Goal: Use online tool/utility: Utilize a website feature to perform a specific function

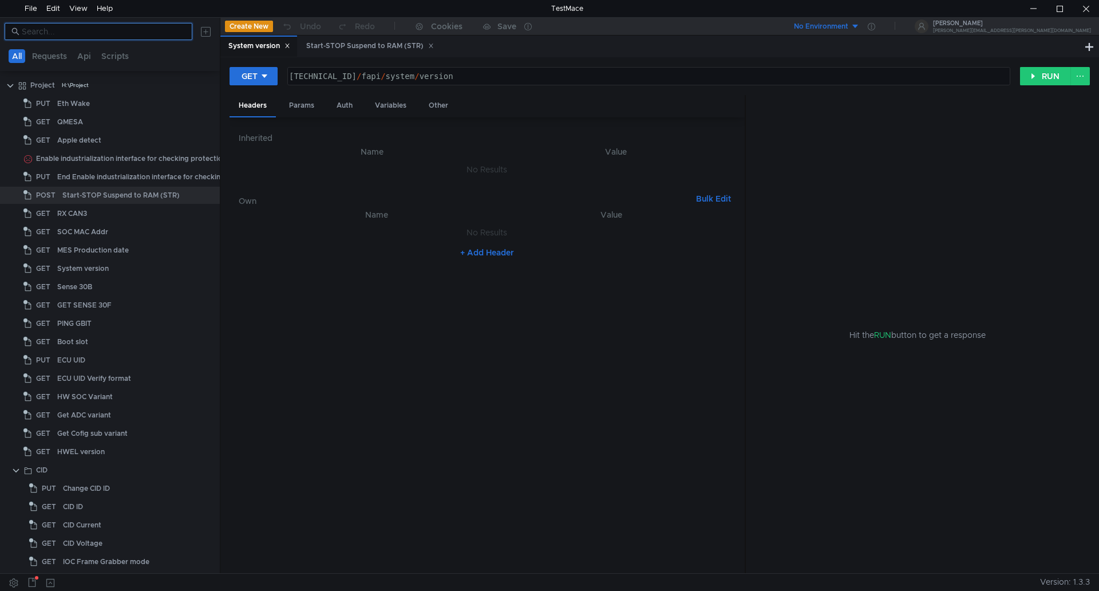
click at [108, 30] on input at bounding box center [104, 31] width 164 height 13
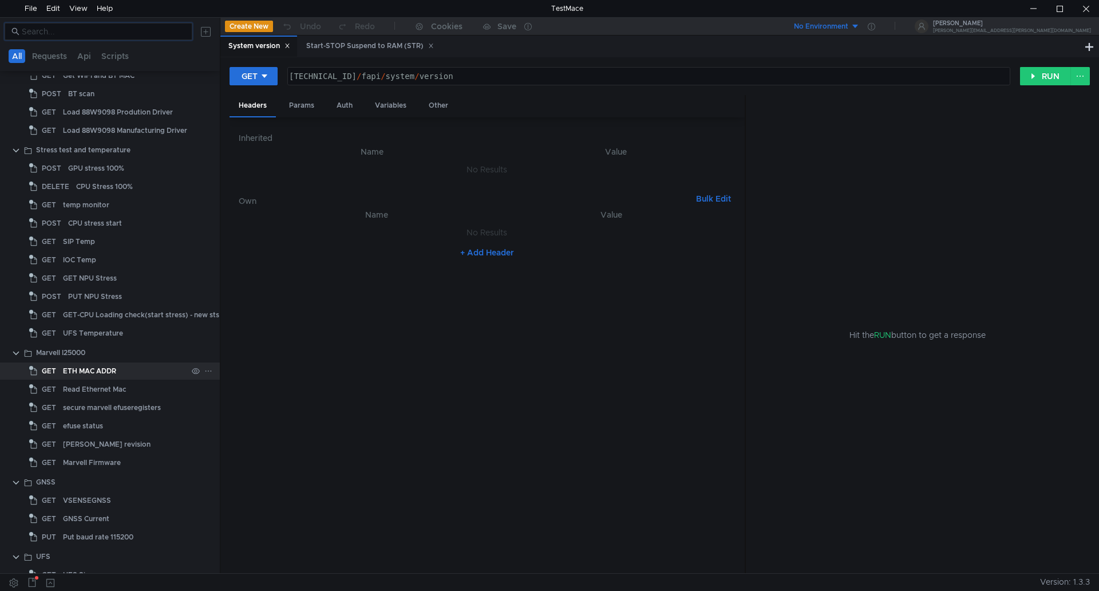
scroll to position [859, 0]
click at [50, 315] on span "GET" at bounding box center [49, 313] width 14 height 17
type textarea "[TECHNICAL_ID]/fapi/system/version"
drag, startPoint x: 483, startPoint y: 77, endPoint x: 380, endPoint y: 67, distance: 103.6
click at [380, 67] on div "[TECHNICAL_ID]/fapi/system/version [TECHNICAL_ID] / fapi / system / version ההה…" at bounding box center [648, 76] width 723 height 18
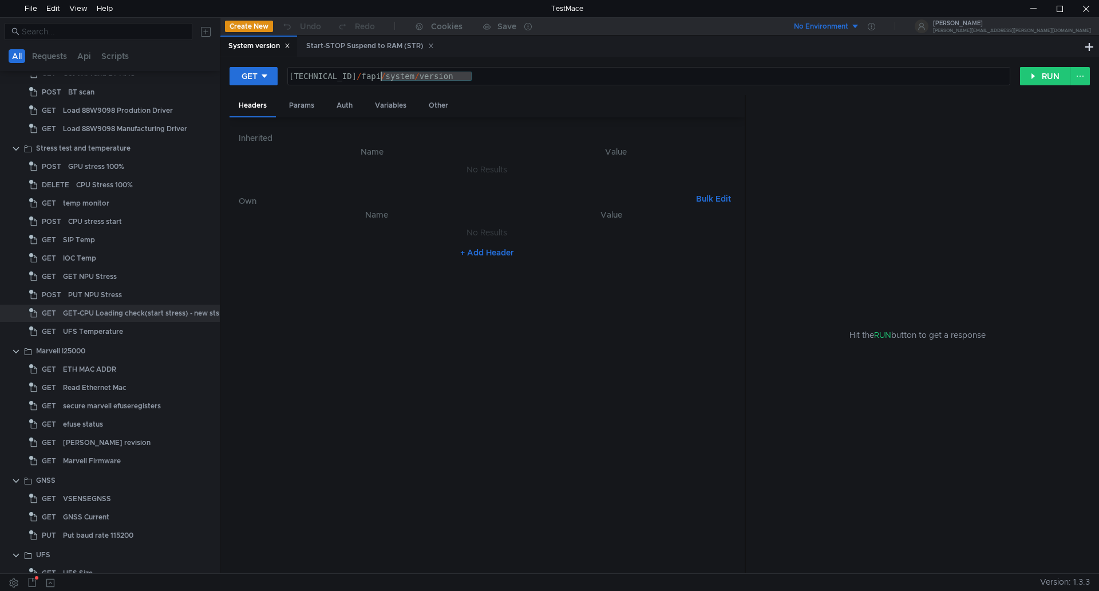
click at [584, 440] on nz-table "Name Value No Results + Add Header" at bounding box center [487, 386] width 497 height 357
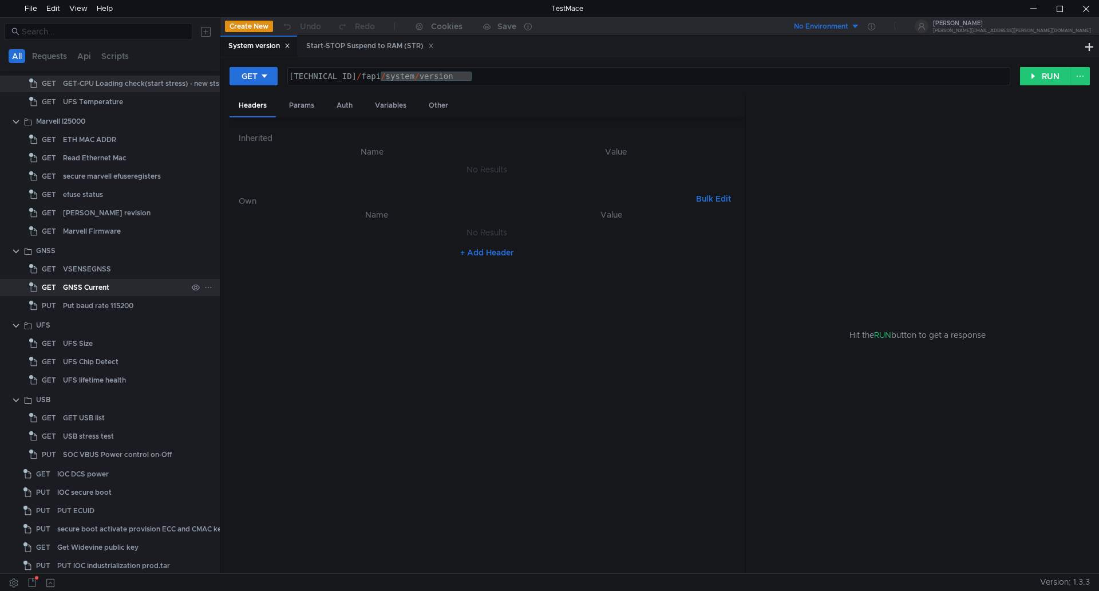
scroll to position [1128, 0]
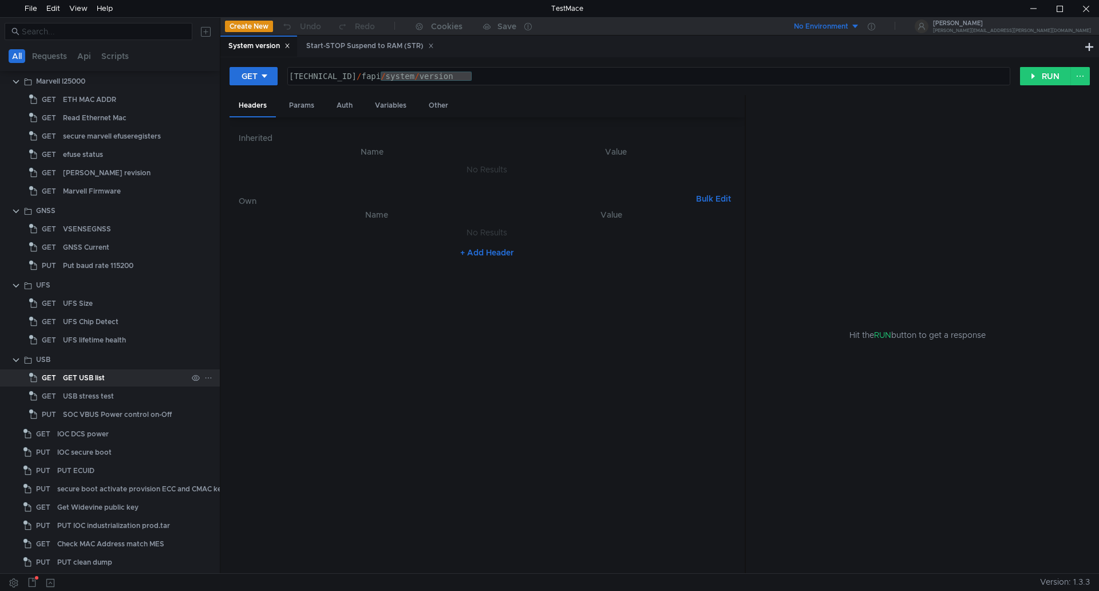
click at [106, 377] on div "GET USB list" at bounding box center [125, 377] width 124 height 17
click at [93, 381] on div "GET USB list" at bounding box center [84, 377] width 42 height 17
type textarea "[TECHNICAL_ID]/fapi/usb/list"
drag, startPoint x: 449, startPoint y: 77, endPoint x: 284, endPoint y: 86, distance: 165.2
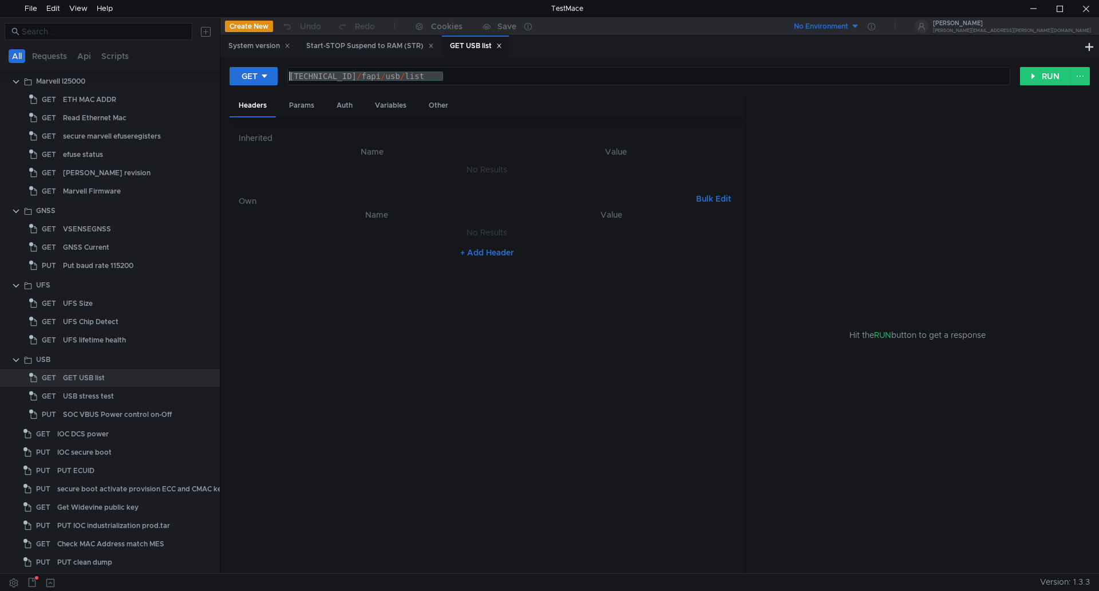
click at [284, 86] on div "GET [TECHNICAL_ID]/fapi/usb/list [TECHNICAL_ID] / fapi / usb / list ההההההההההה…" at bounding box center [660, 80] width 861 height 29
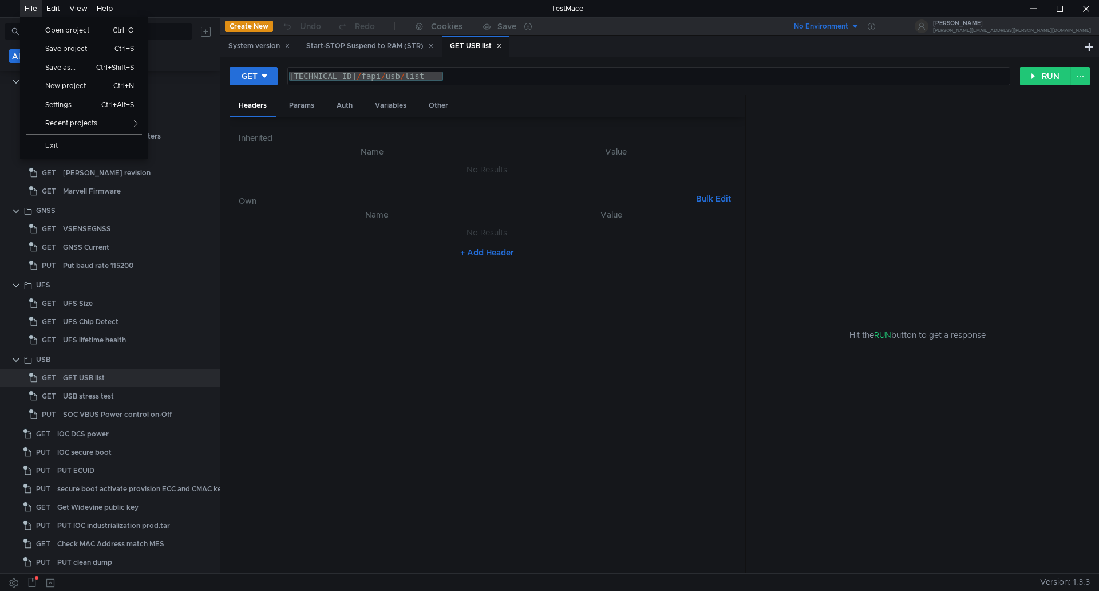
click at [30, 6] on div "File" at bounding box center [31, 8] width 13 height 17
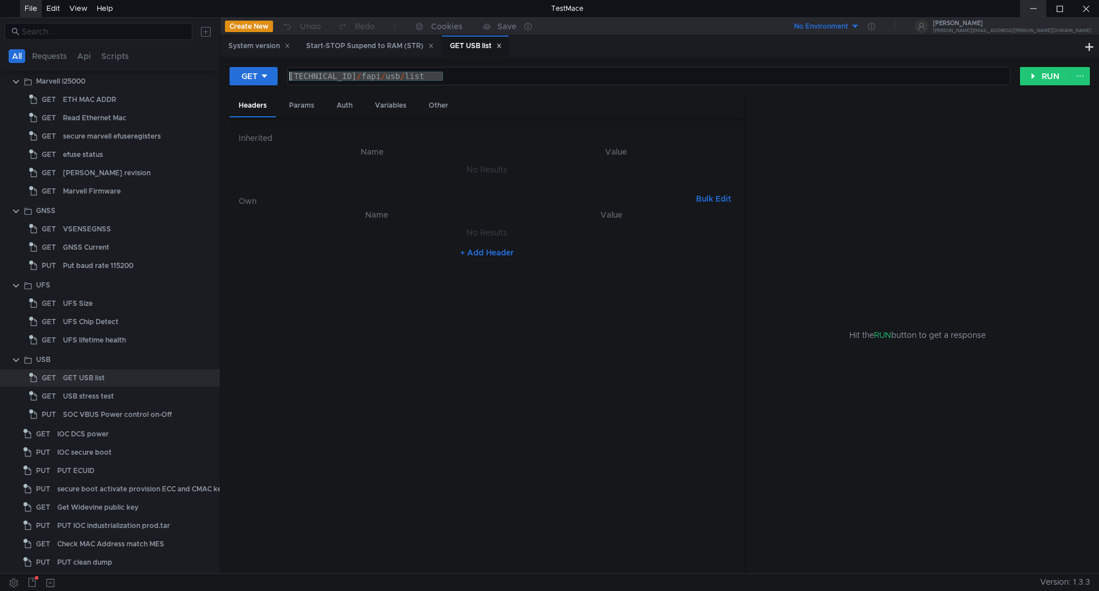
click at [1036, 8] on div at bounding box center [1033, 8] width 26 height 17
